Goal: Task Accomplishment & Management: Use online tool/utility

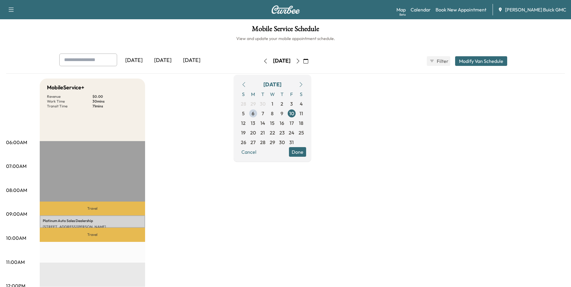
drag, startPoint x: 426, startPoint y: 155, endPoint x: 431, endPoint y: 139, distance: 17.2
